Goal: Task Accomplishment & Management: Manage account settings

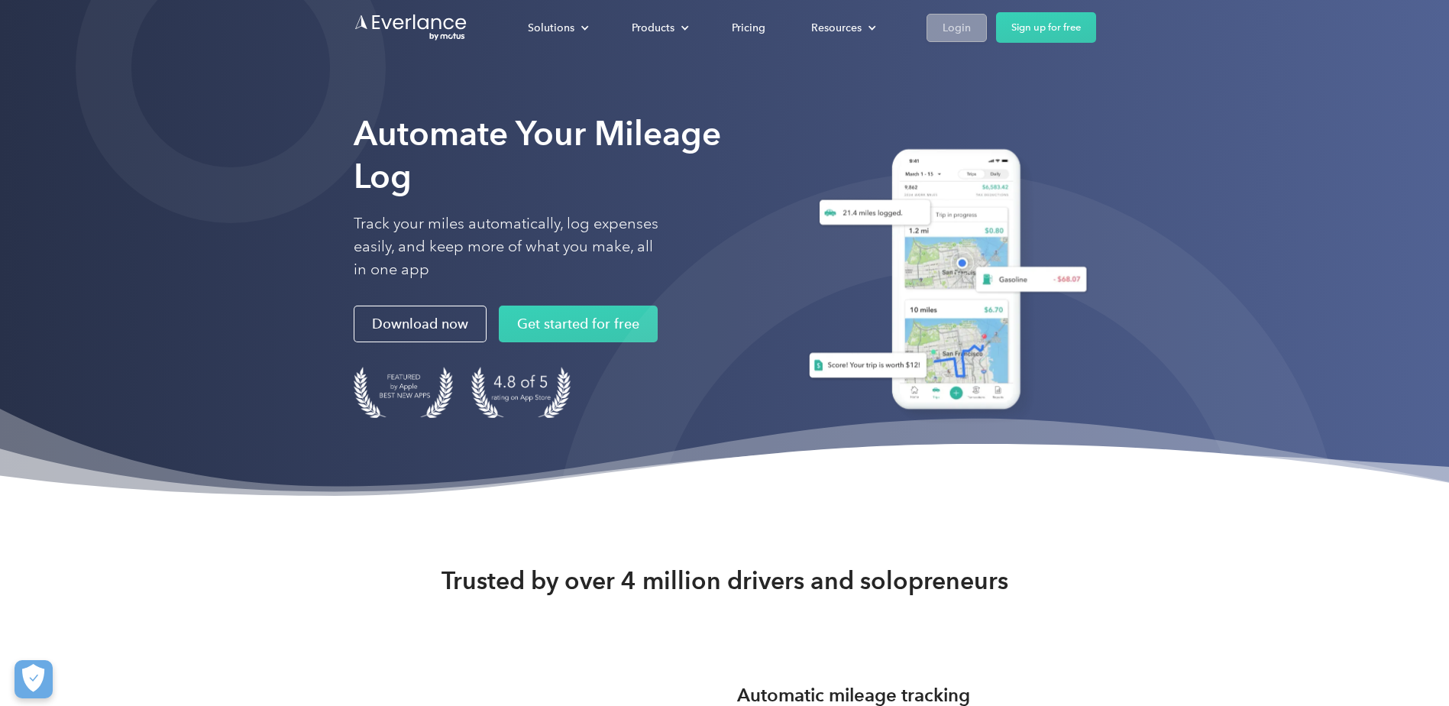
click at [938, 23] on link "Login" at bounding box center [957, 28] width 60 height 28
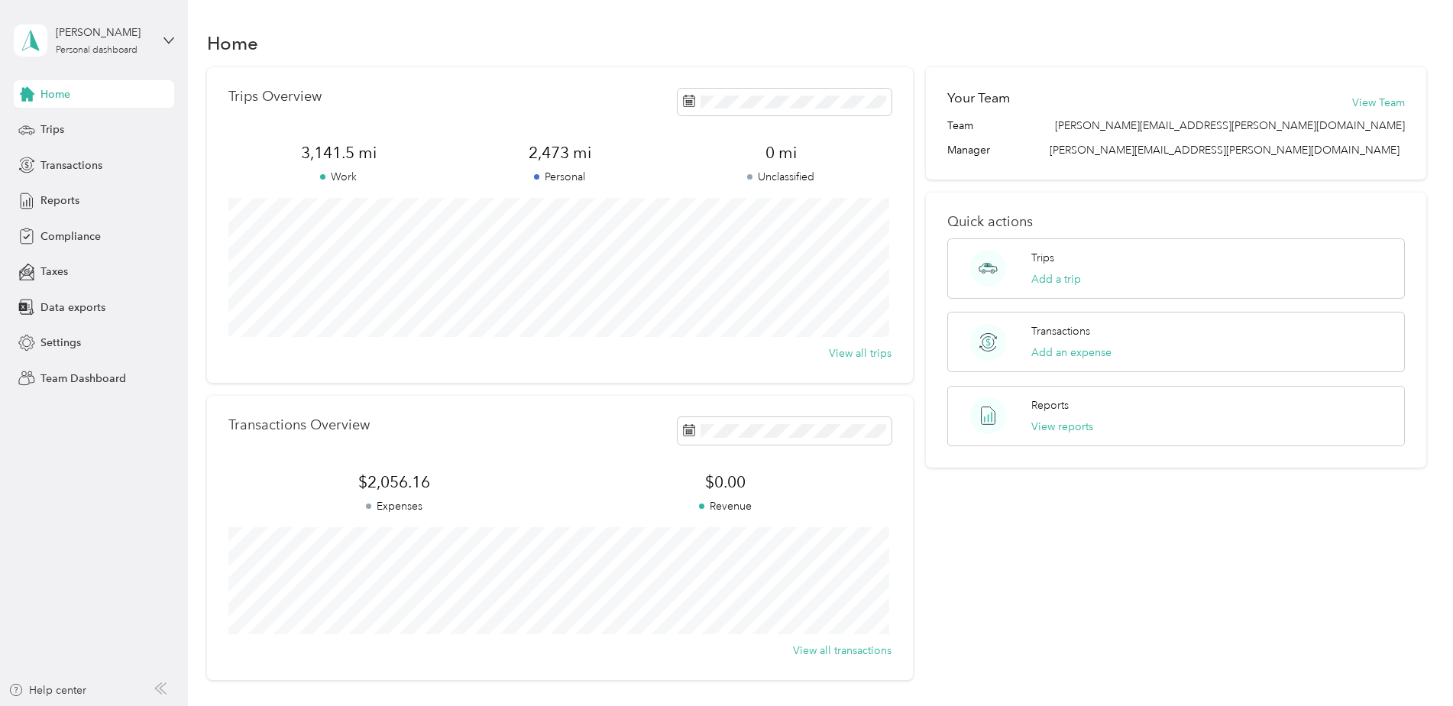
click at [177, 38] on aside "[PERSON_NAME] Personal dashboard Home Trips Transactions Reports Compliance Tax…" at bounding box center [94, 353] width 188 height 706
click at [168, 38] on icon at bounding box center [169, 40] width 11 height 11
click at [96, 119] on div "Team dashboard" at bounding box center [69, 126] width 82 height 16
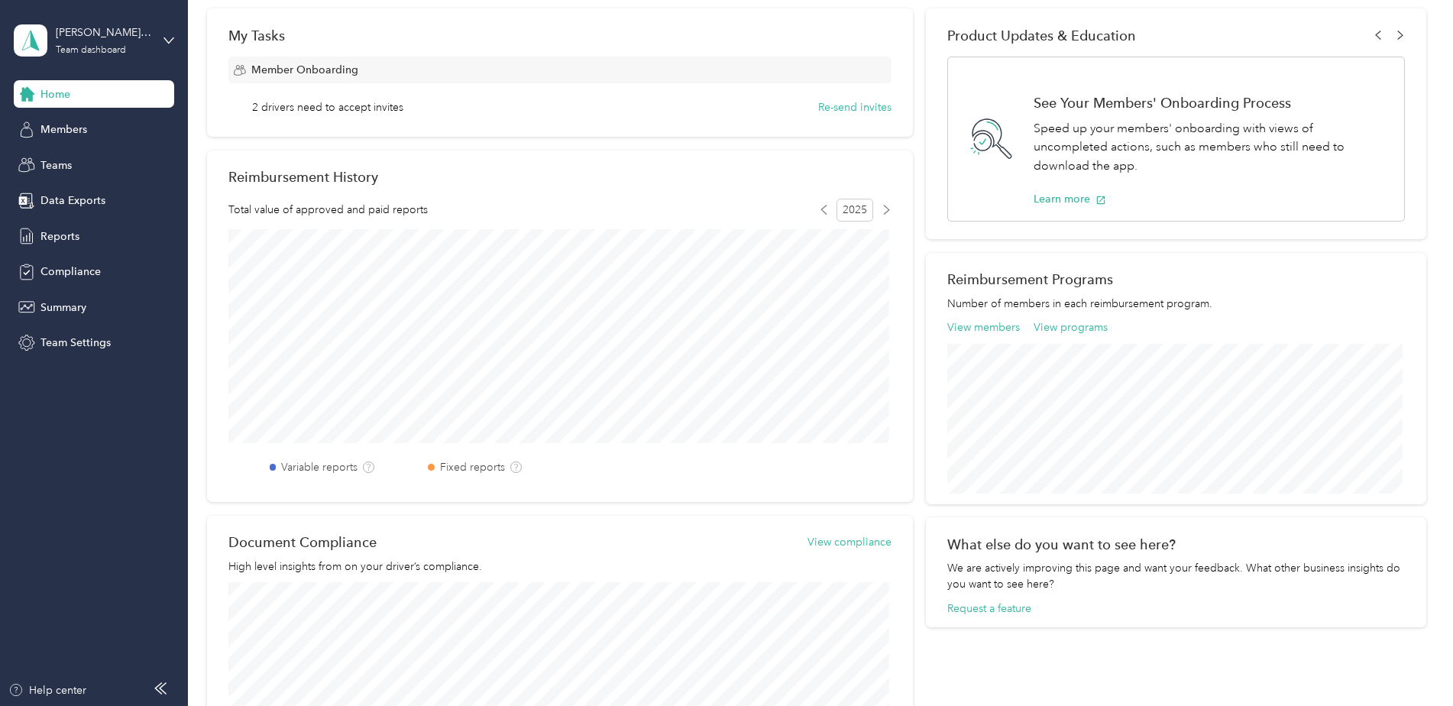
scroll to position [306, 0]
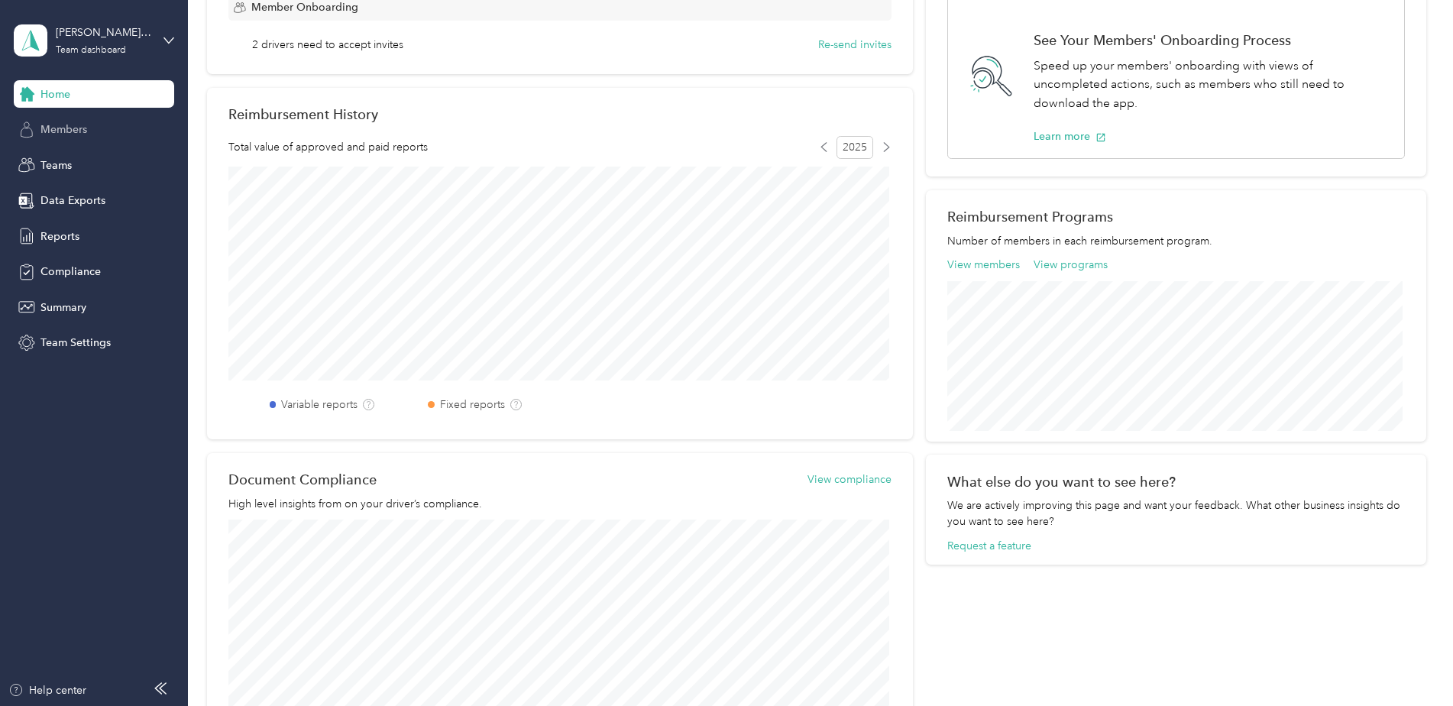
click at [77, 130] on span "Members" at bounding box center [63, 129] width 47 height 16
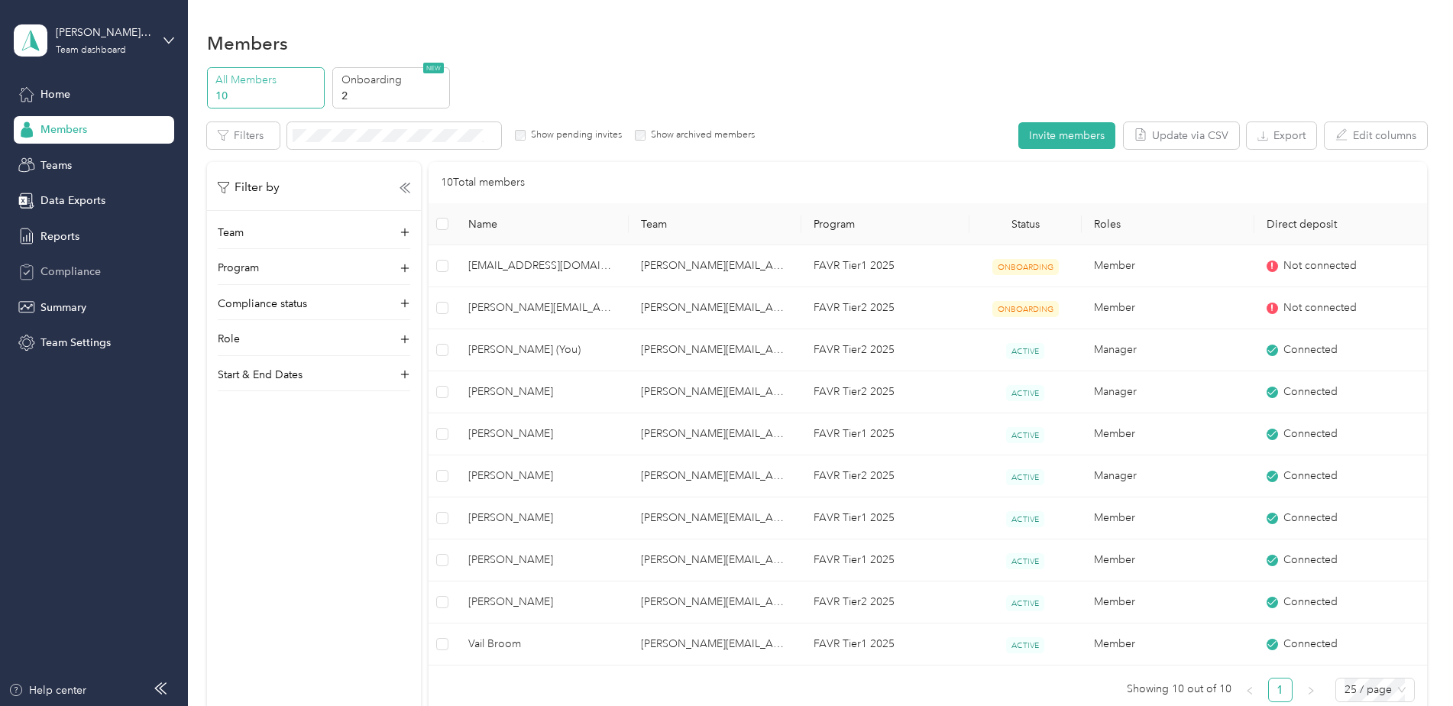
click at [69, 267] on span "Compliance" at bounding box center [70, 272] width 60 height 16
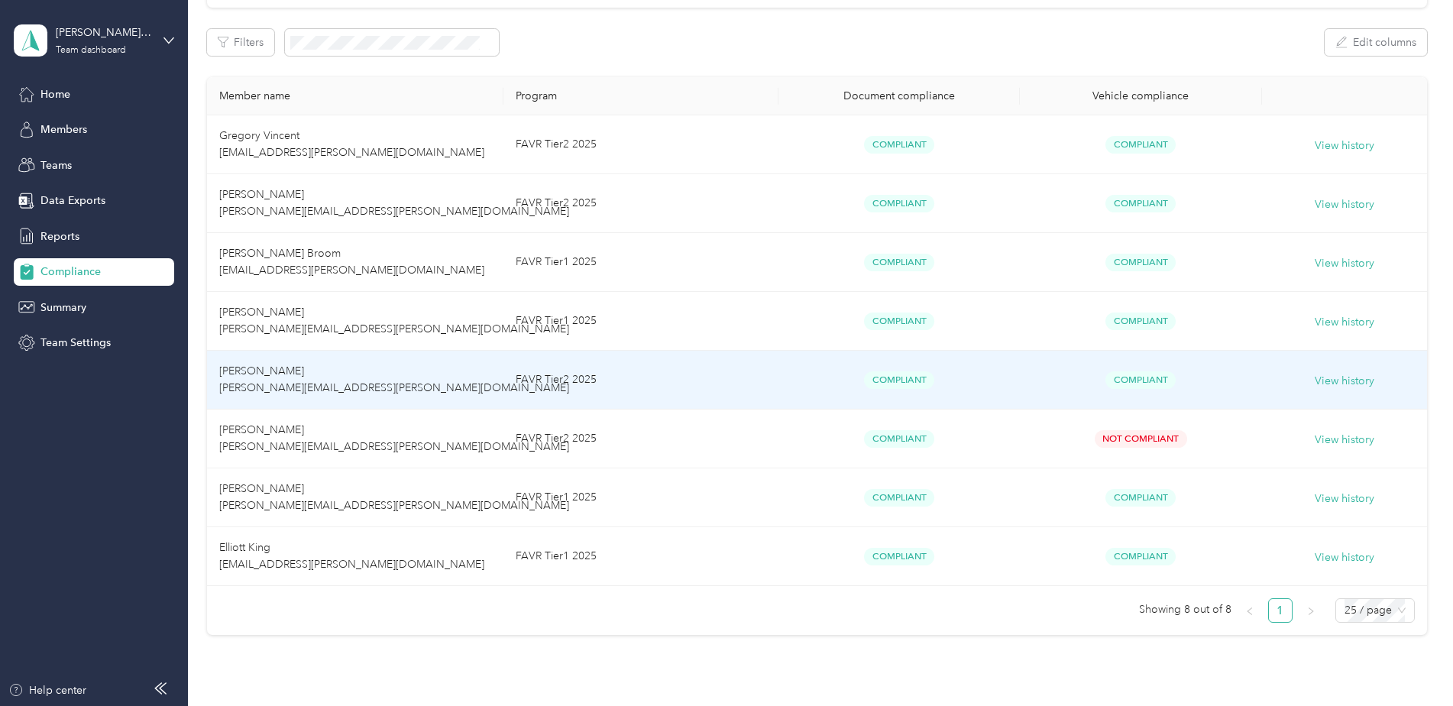
scroll to position [229, 0]
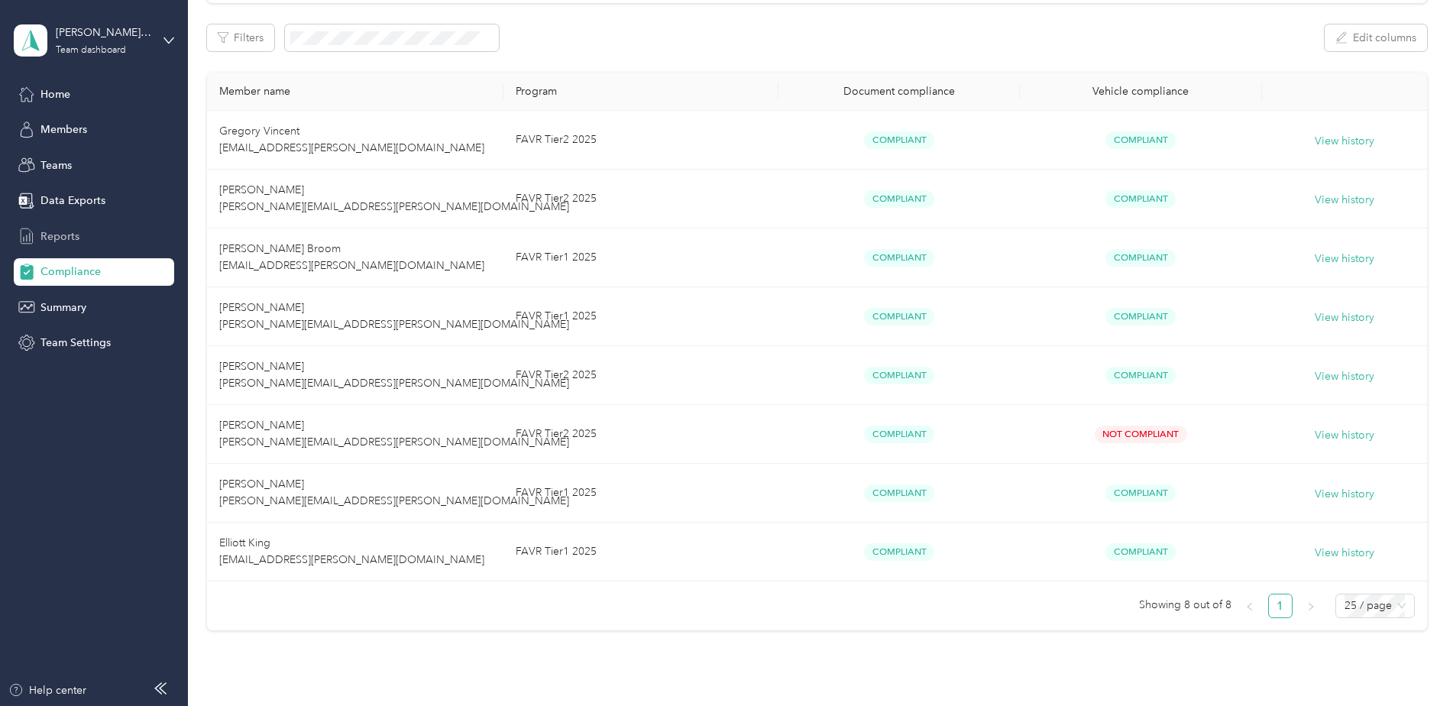
click at [62, 231] on span "Reports" at bounding box center [59, 236] width 39 height 16
